Goal: Find specific page/section: Find specific page/section

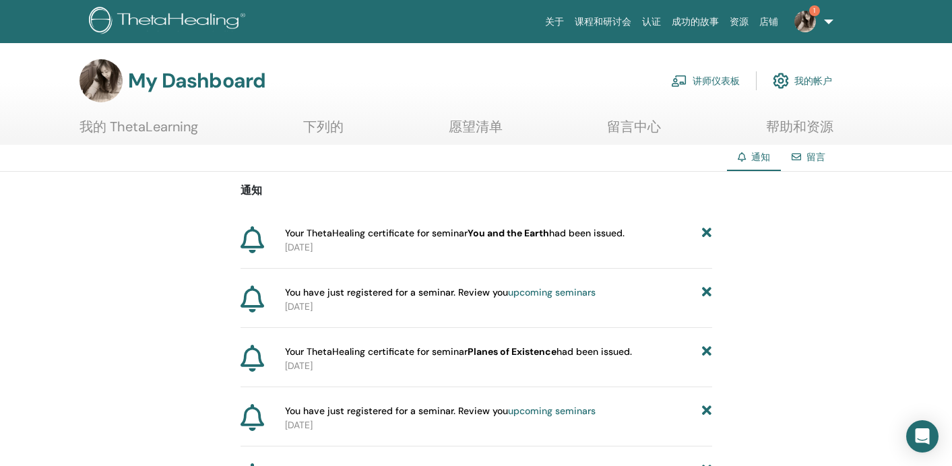
click at [812, 18] on img at bounding box center [805, 22] width 22 height 22
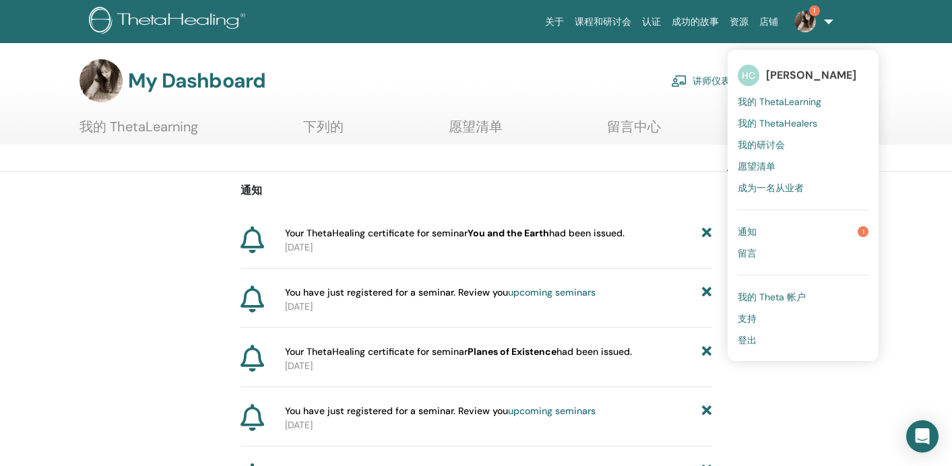
click at [792, 107] on span "我的 ThetaLearning" at bounding box center [780, 102] width 84 height 12
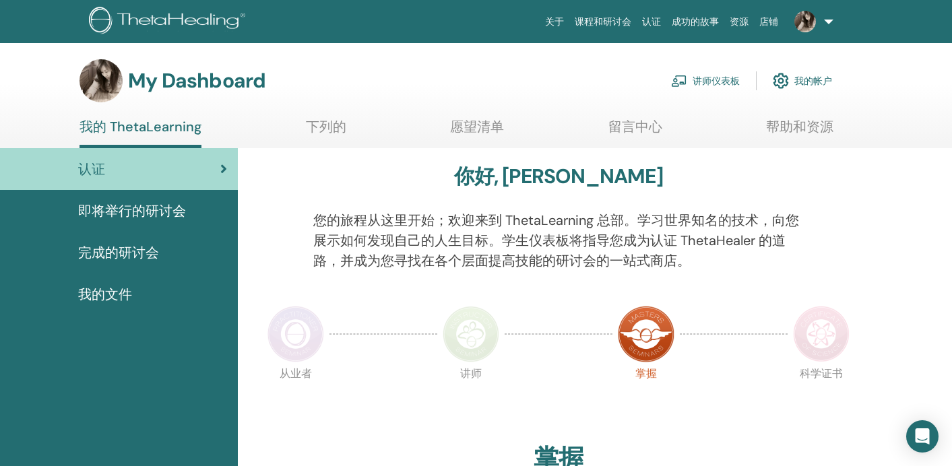
click at [156, 251] on span "完成的研讨会" at bounding box center [118, 253] width 81 height 20
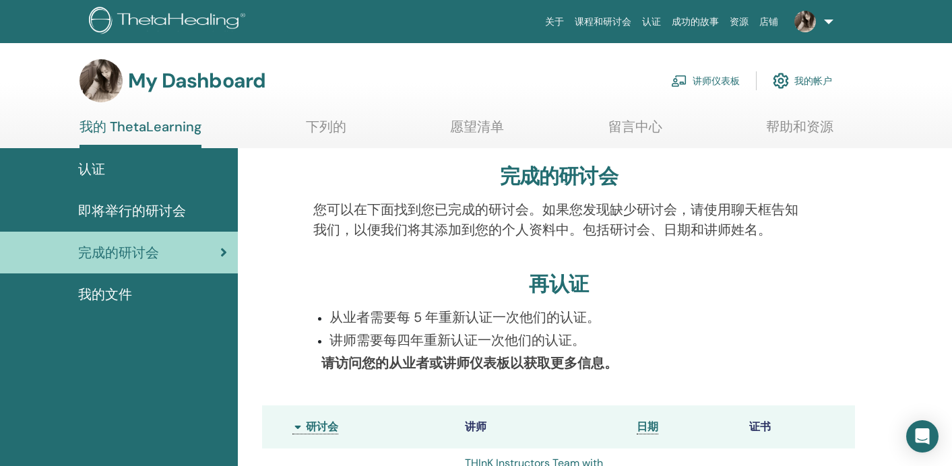
click at [621, 20] on link "课程和研讨会" at bounding box center [602, 21] width 67 height 25
